Goal: Task Accomplishment & Management: Manage account settings

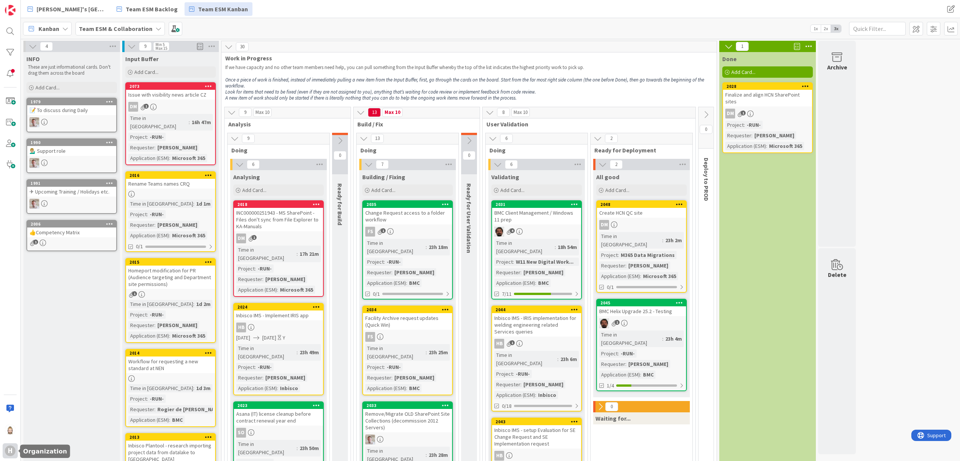
click at [11, 446] on div "H" at bounding box center [10, 451] width 11 height 11
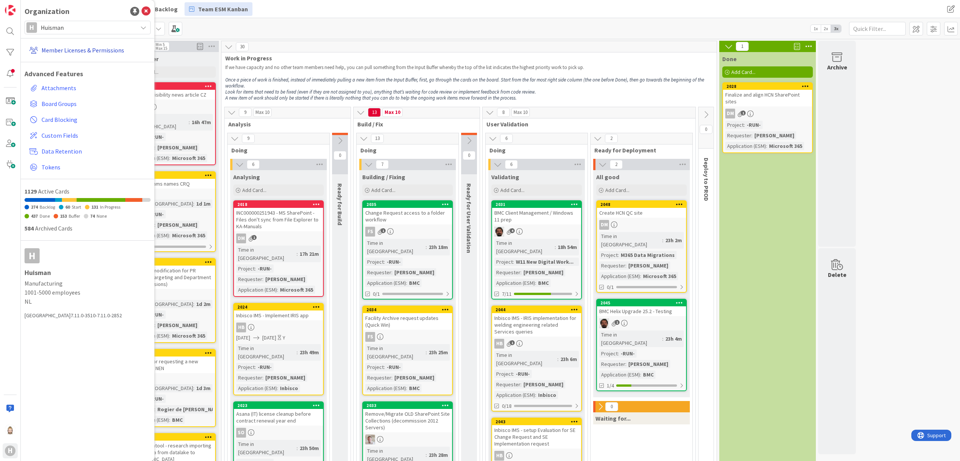
click at [85, 50] on link "Member Licenses & Permissions" at bounding box center [88, 50] width 124 height 14
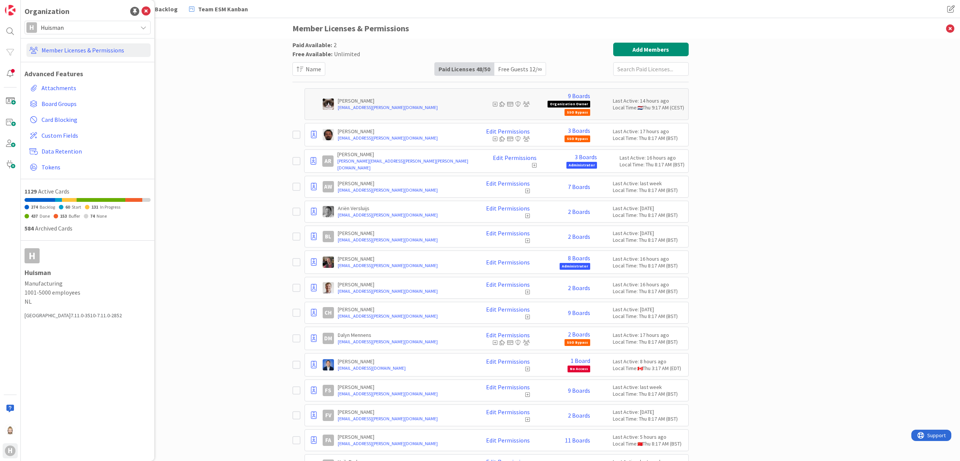
click at [639, 69] on input "text" at bounding box center [650, 69] width 75 height 14
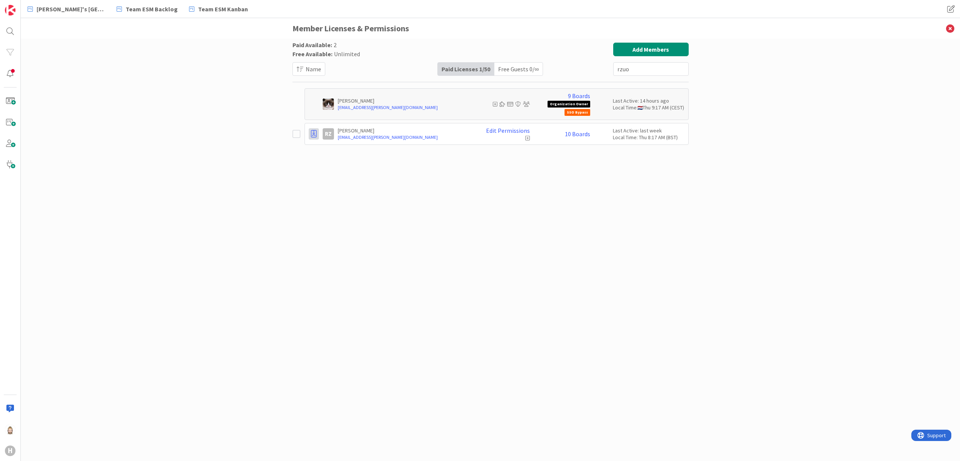
type input "rzuo"
click at [313, 132] on icon at bounding box center [314, 134] width 6 height 8
click at [272, 294] on div "Paid Available: 2 Free Available: Unlimited Name Paid Licenses 1 / 50 Free Gues…" at bounding box center [490, 250] width 939 height 422
click at [947, 31] on icon at bounding box center [950, 28] width 20 height 21
